Goal: Information Seeking & Learning: Learn about a topic

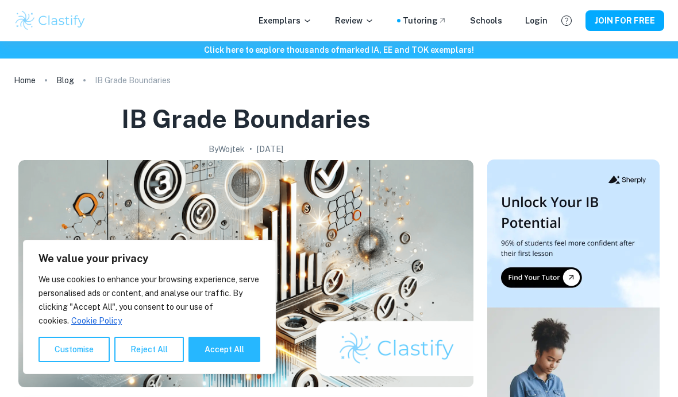
click at [219, 348] on button "Accept All" at bounding box center [224, 349] width 72 height 25
checkbox input "true"
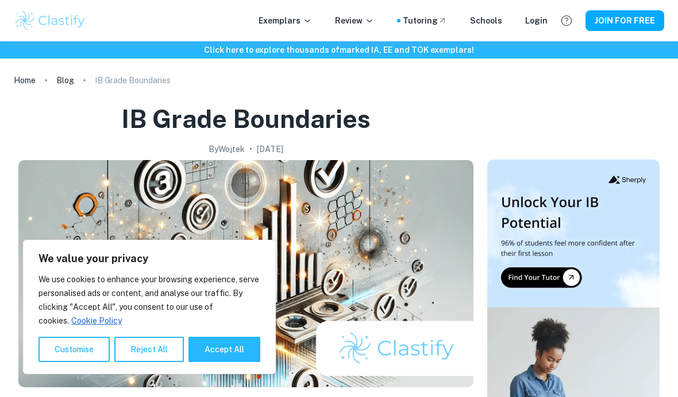
checkbox input "true"
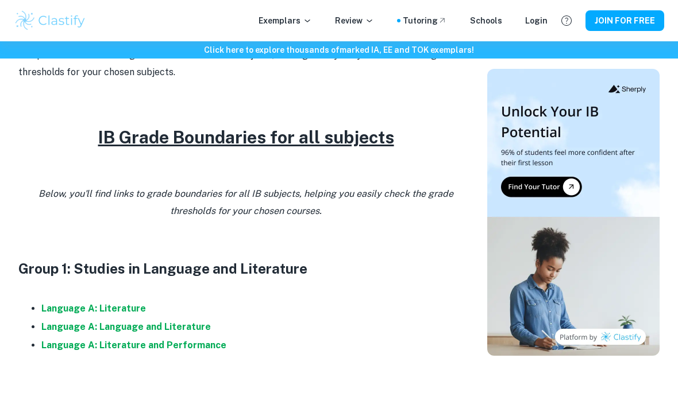
scroll to position [434, 0]
click at [182, 326] on strong "Language A: Language and Literature" at bounding box center [125, 326] width 169 height 11
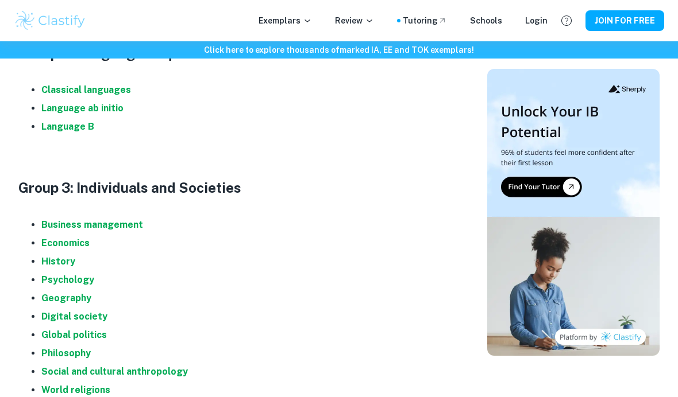
scroll to position [789, 0]
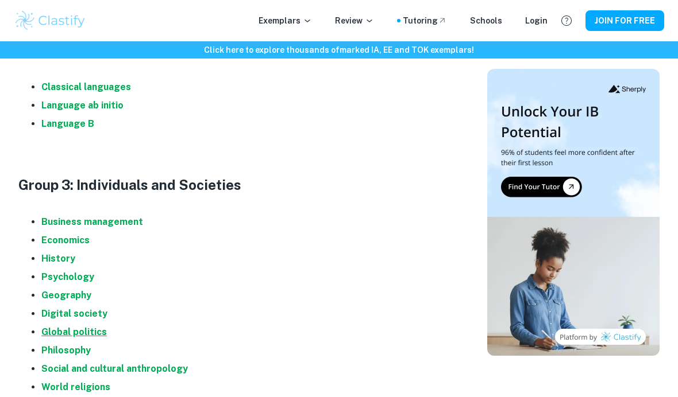
click at [96, 327] on strong "Global politics" at bounding box center [73, 332] width 65 height 11
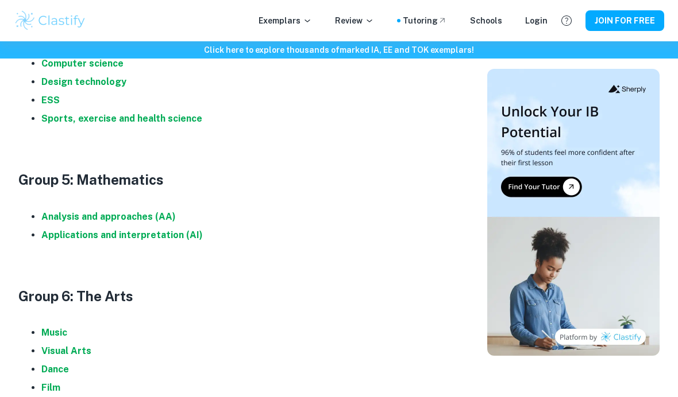
scroll to position [1267, 0]
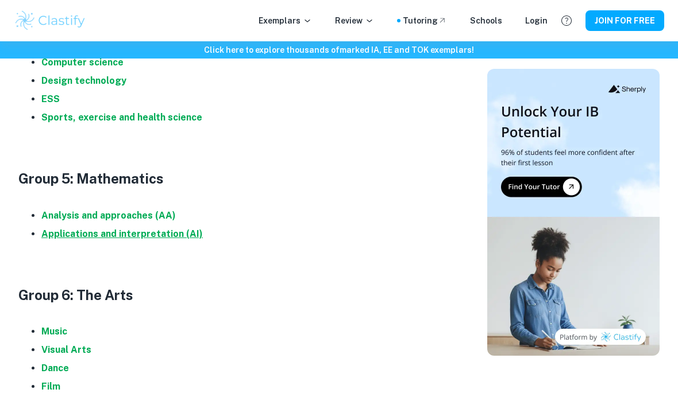
click at [162, 233] on strong "Applications and interpretation (AI)" at bounding box center [121, 234] width 161 height 11
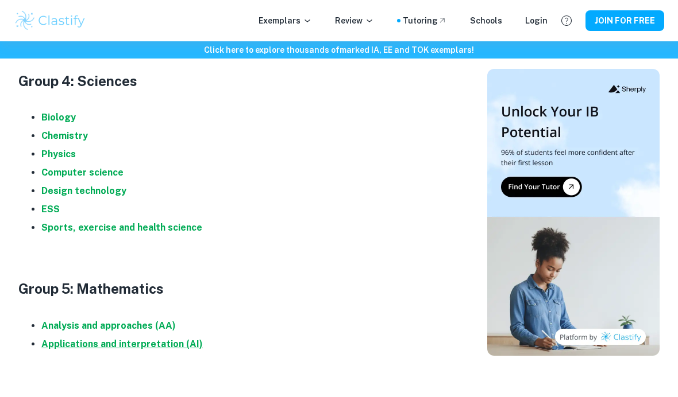
scroll to position [1137, 0]
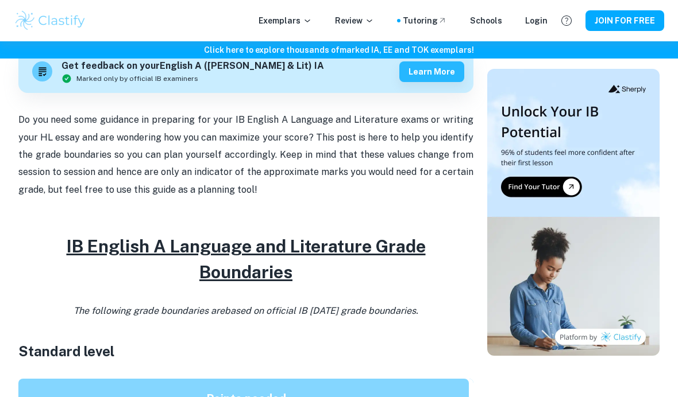
scroll to position [374, 0]
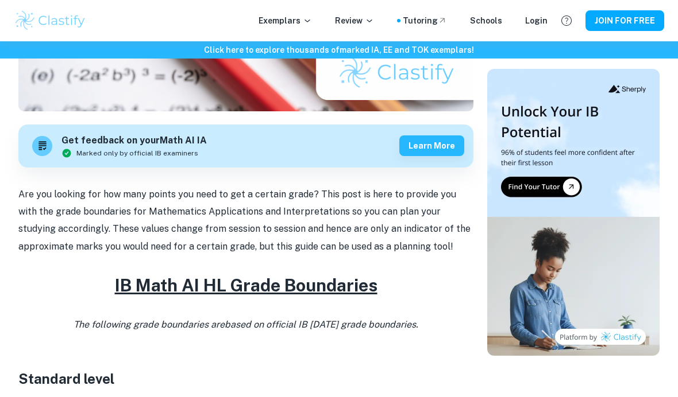
scroll to position [235, 0]
